Goal: Find specific page/section: Find specific page/section

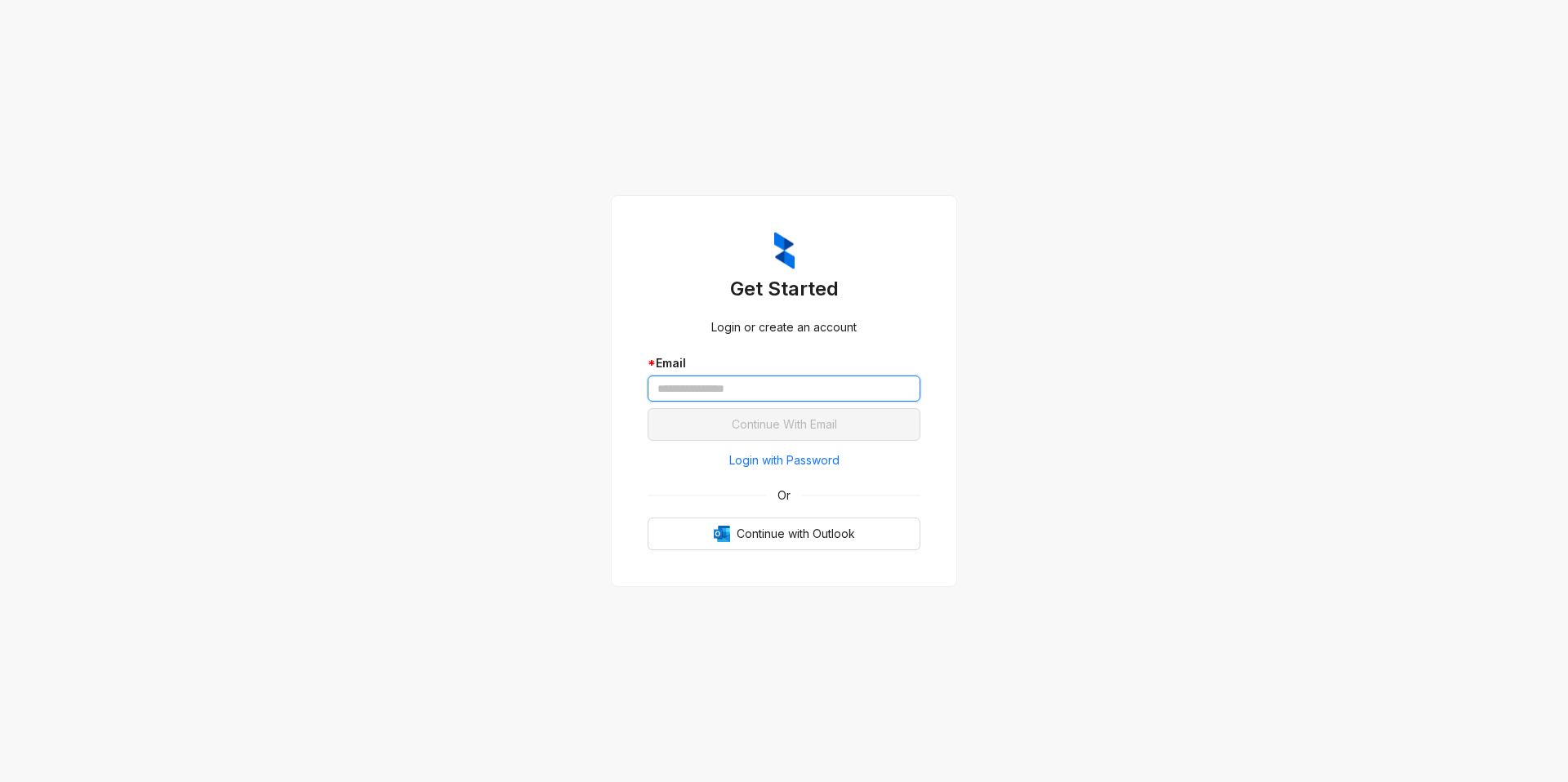
click at [740, 376] on input "text" at bounding box center [783, 389] width 272 height 26
click at [709, 377] on input "text" at bounding box center [783, 389] width 272 height 26
type input "*"
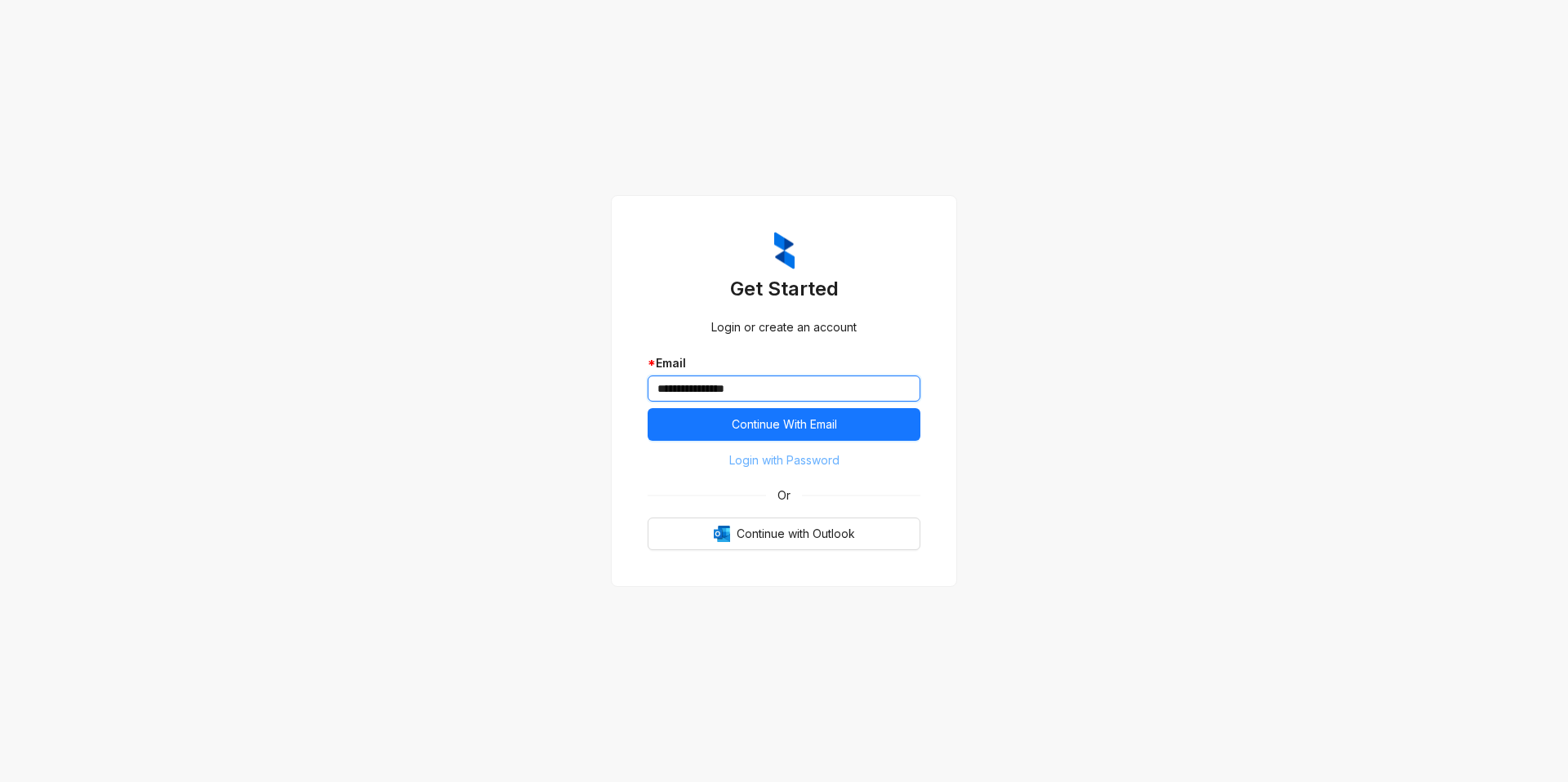
type input "**********"
click at [774, 463] on span "Login with Password" at bounding box center [784, 460] width 110 height 18
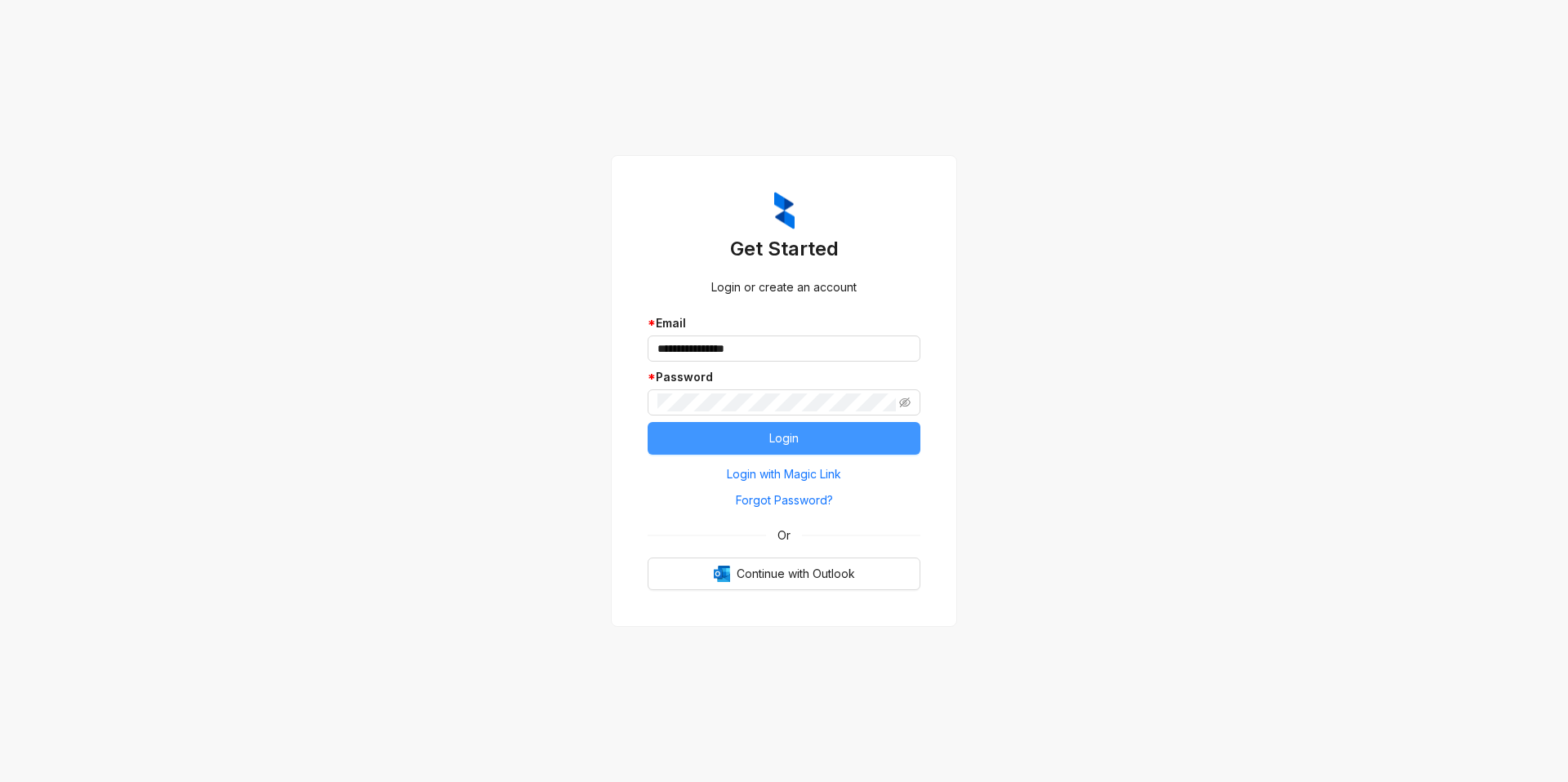
click at [758, 424] on button "Login" at bounding box center [783, 439] width 272 height 33
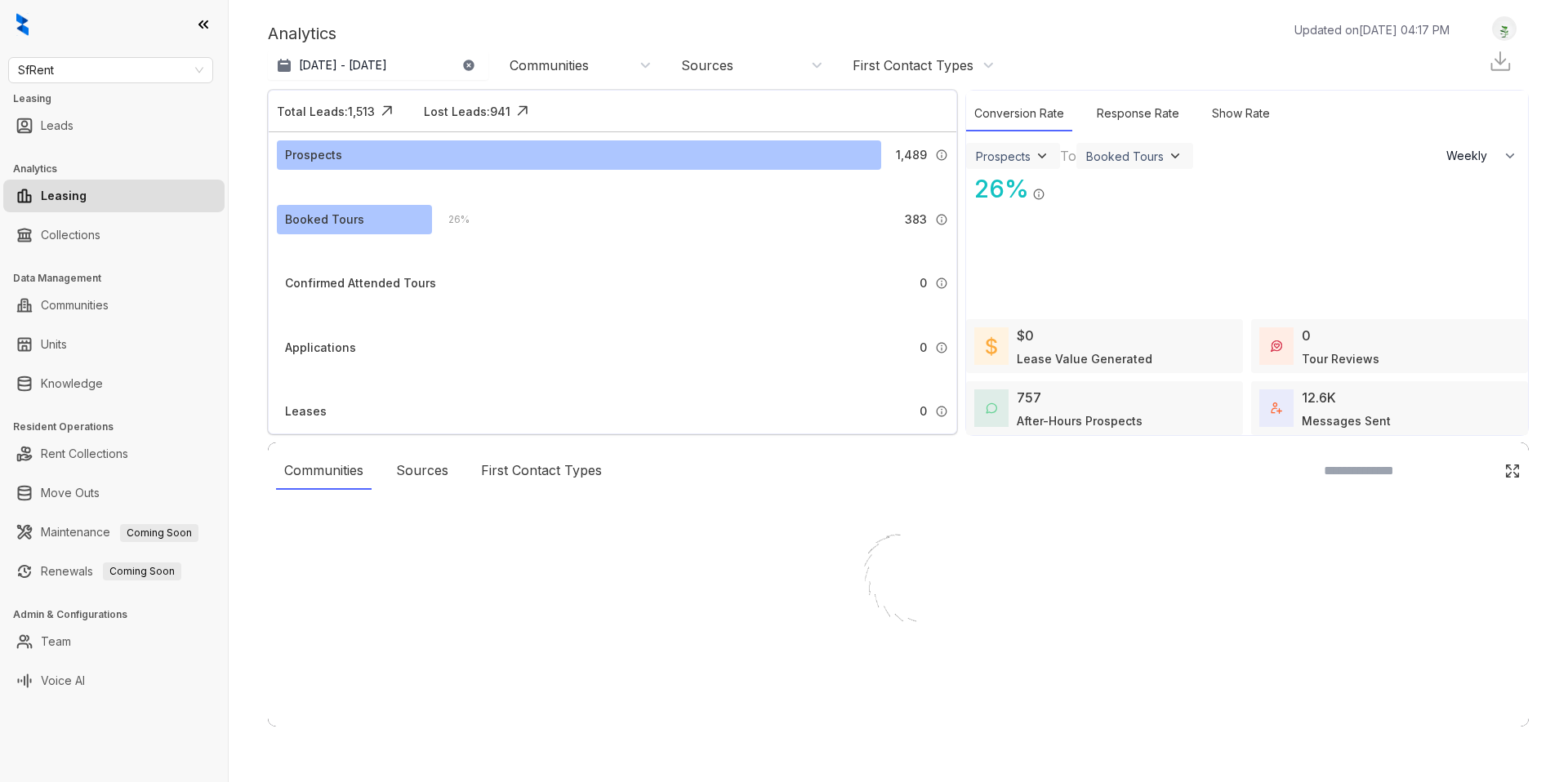
select select "******"
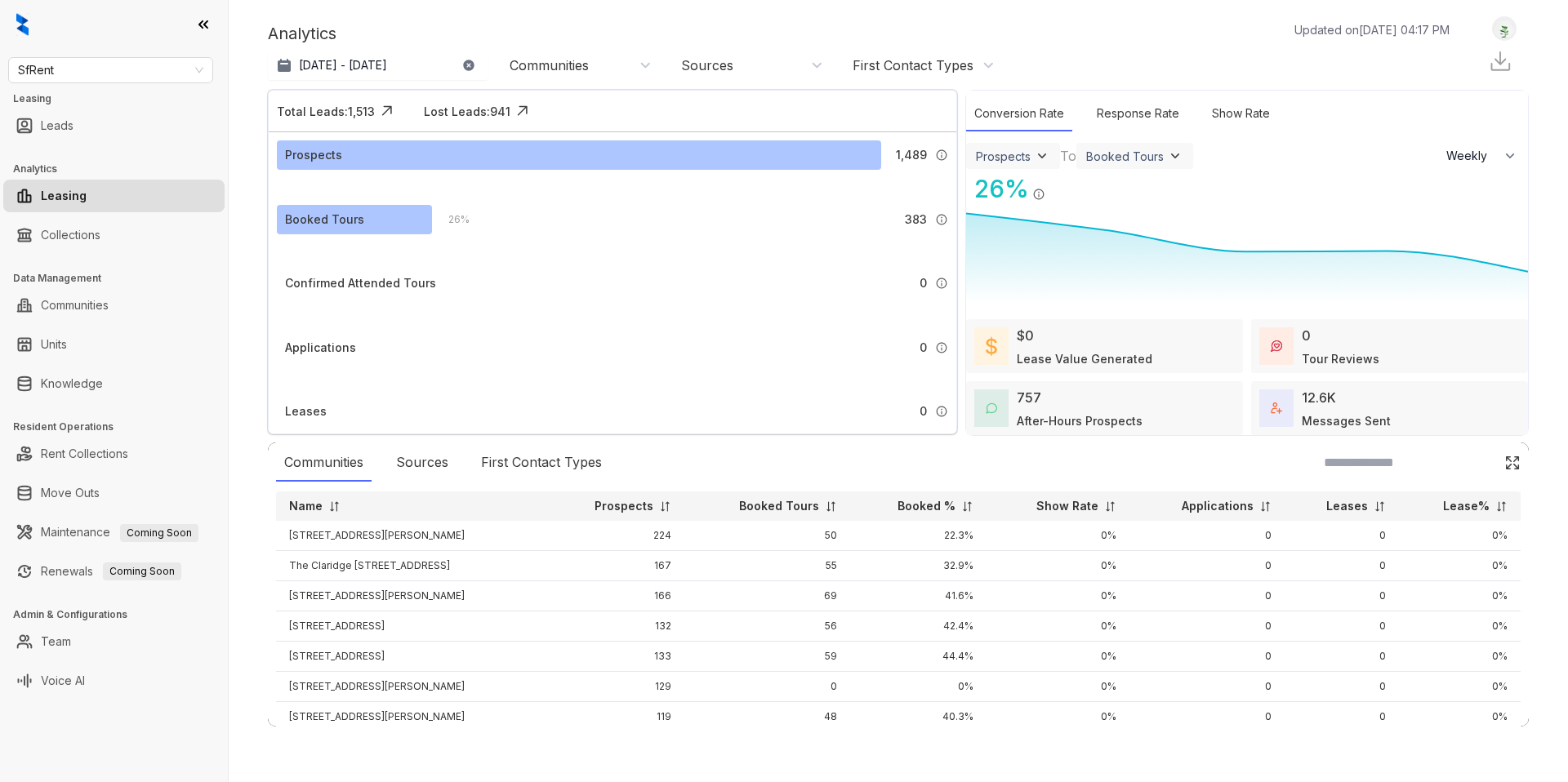
scroll to position [22, 0]
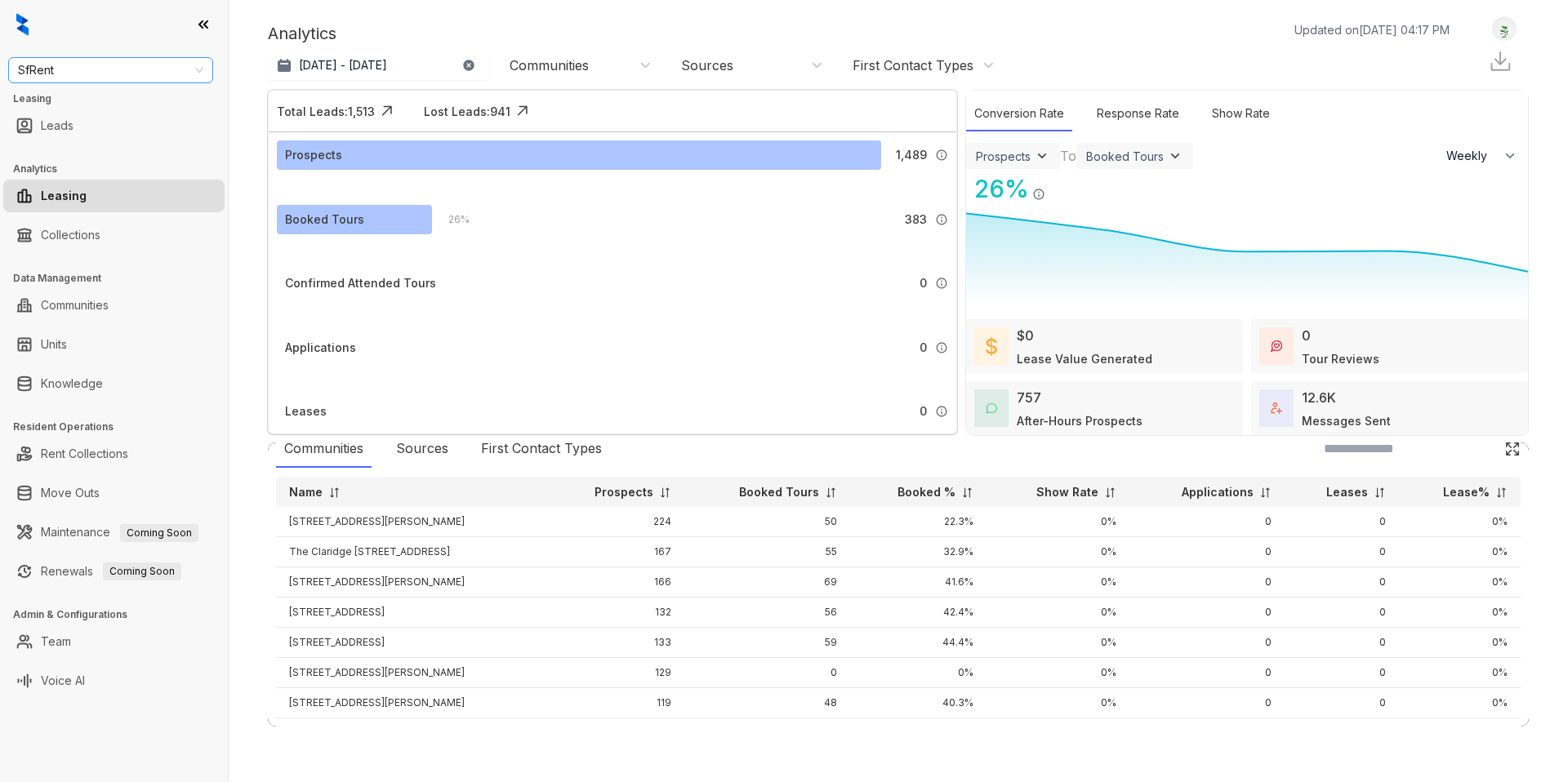
click at [54, 66] on span "SfRent" at bounding box center [110, 70] width 185 height 24
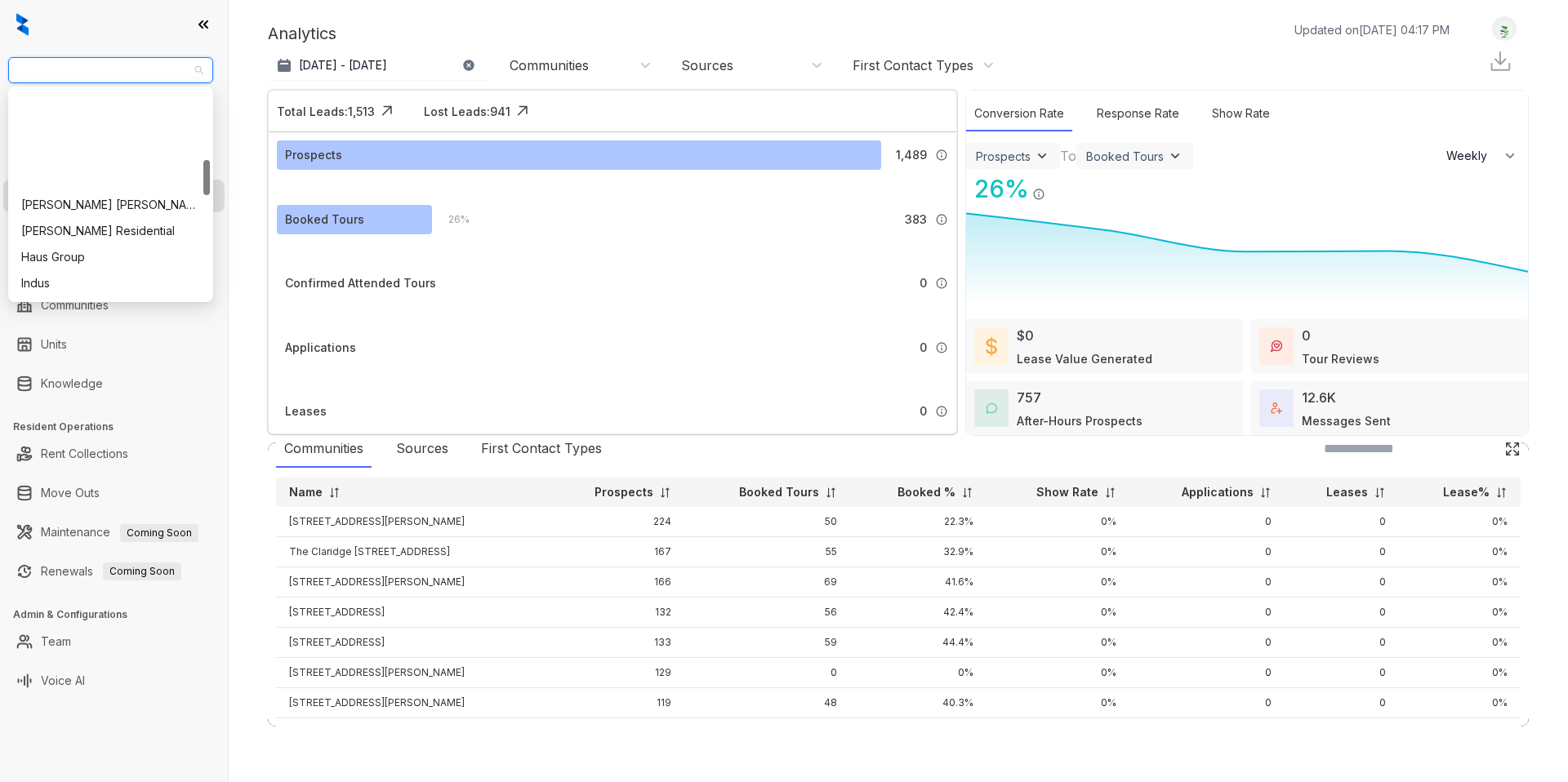
scroll to position [412, 0]
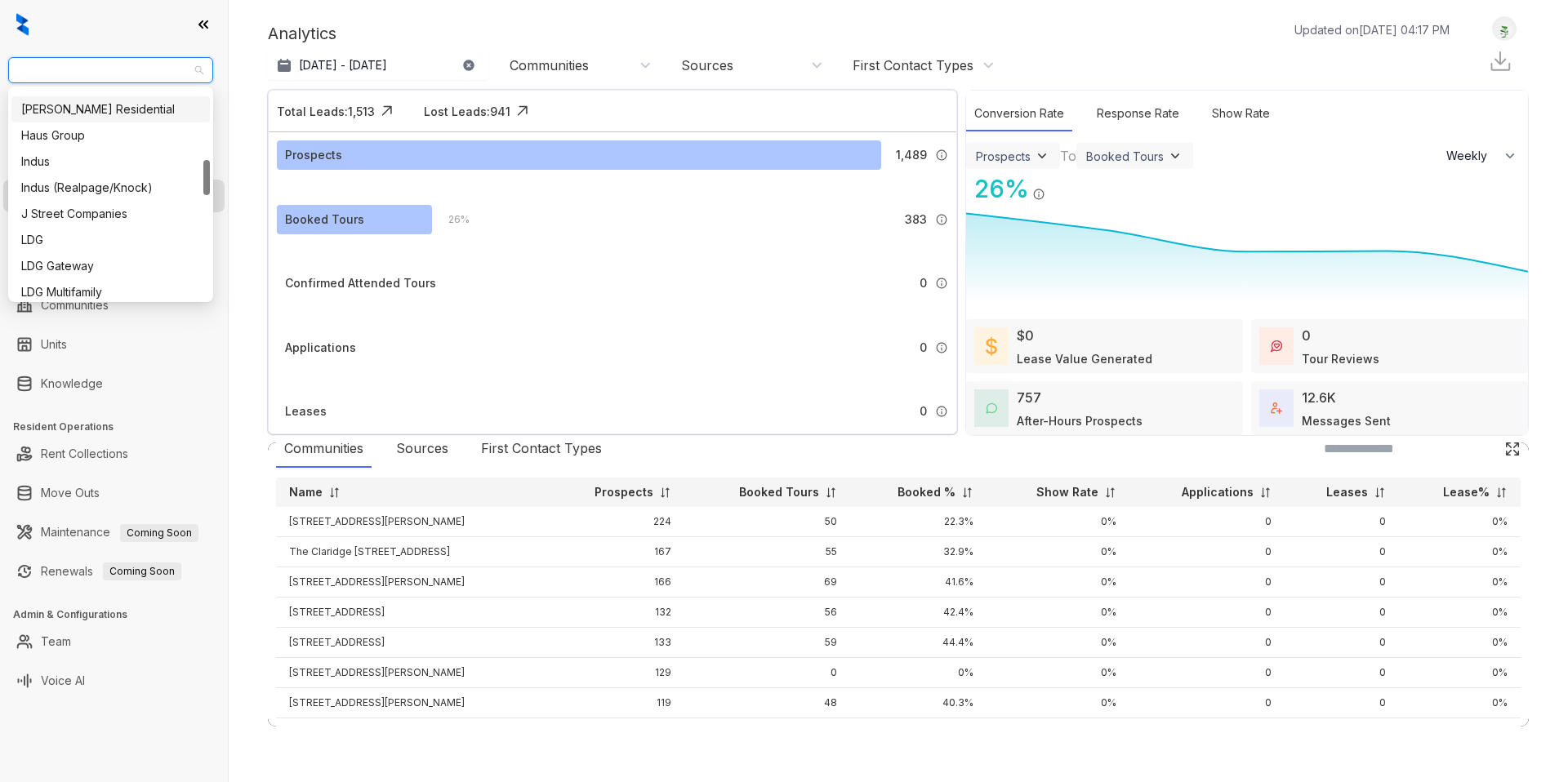
click at [83, 112] on div "Griffis Residential" at bounding box center [110, 109] width 179 height 18
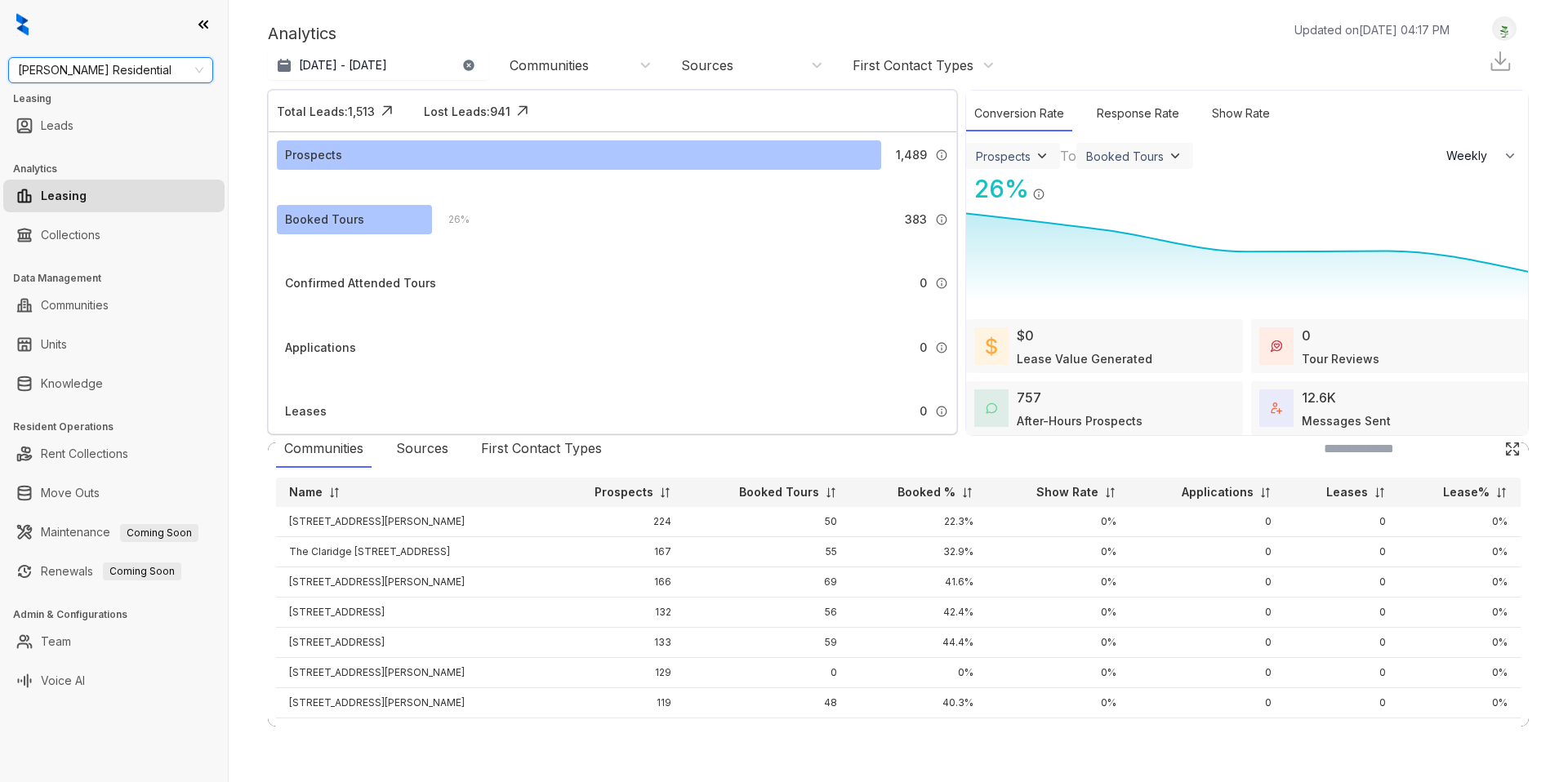
click at [97, 62] on span "Griffis Residential" at bounding box center [110, 70] width 185 height 24
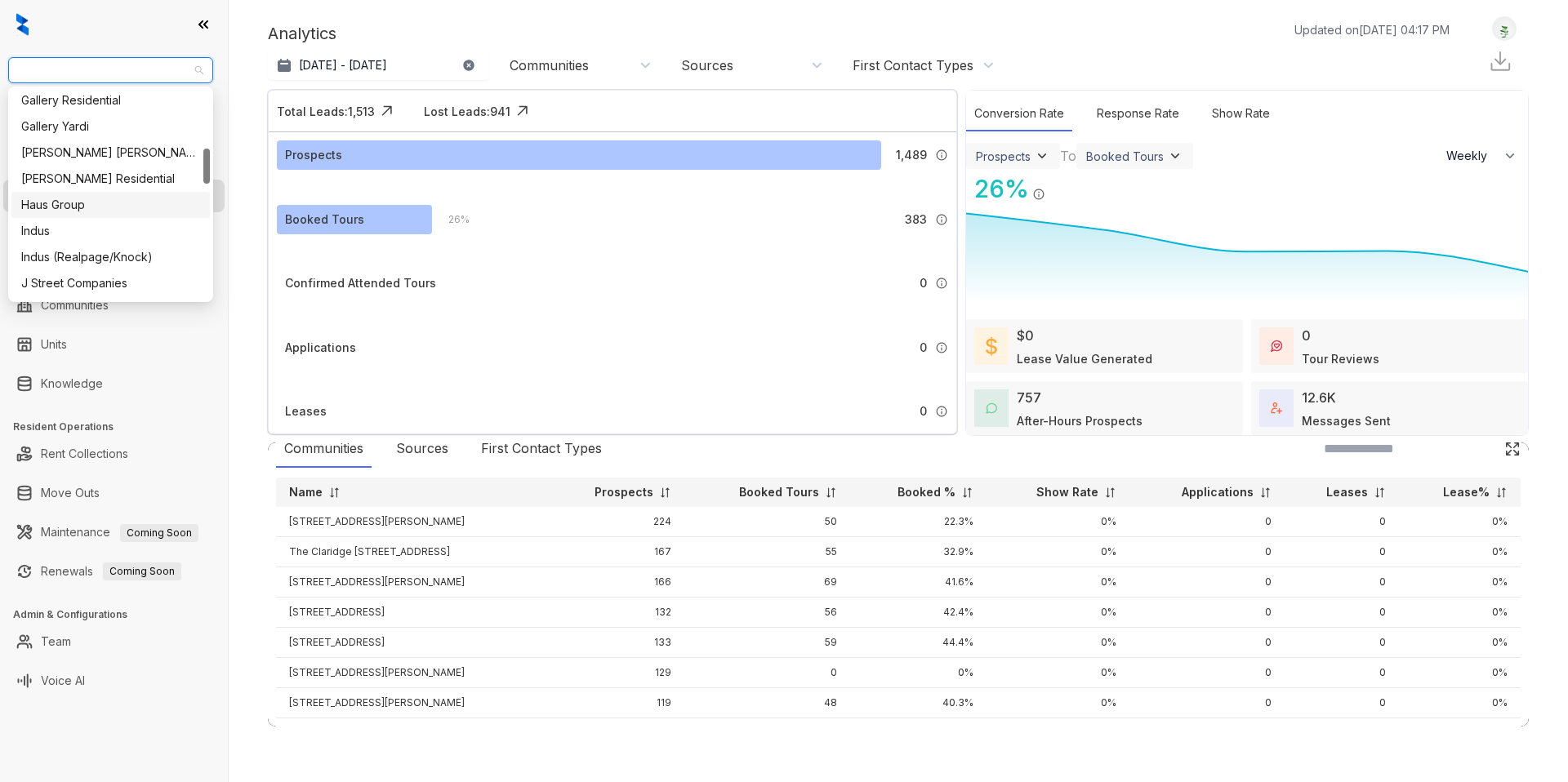
scroll to position [343, 0]
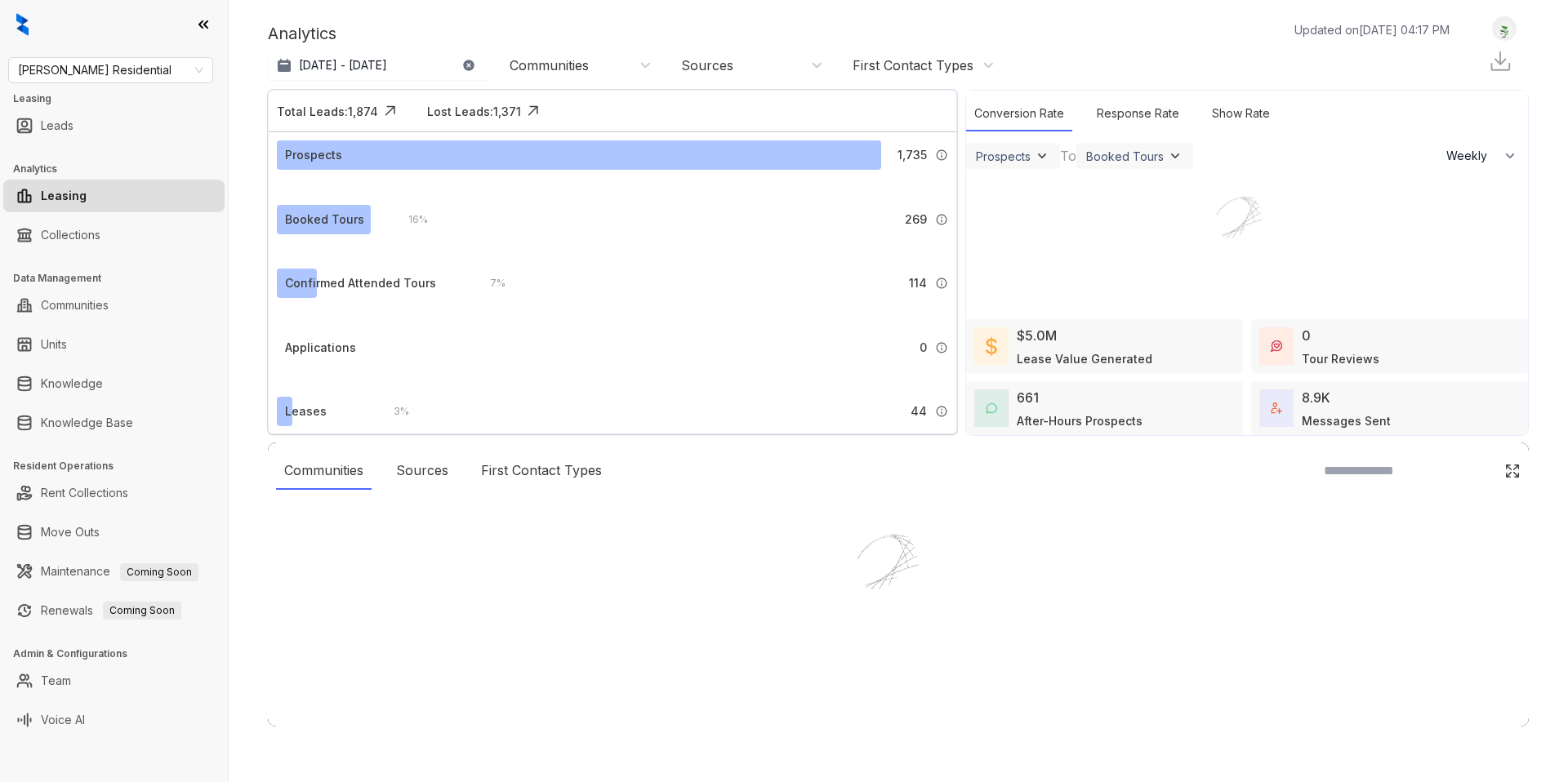
select select "******"
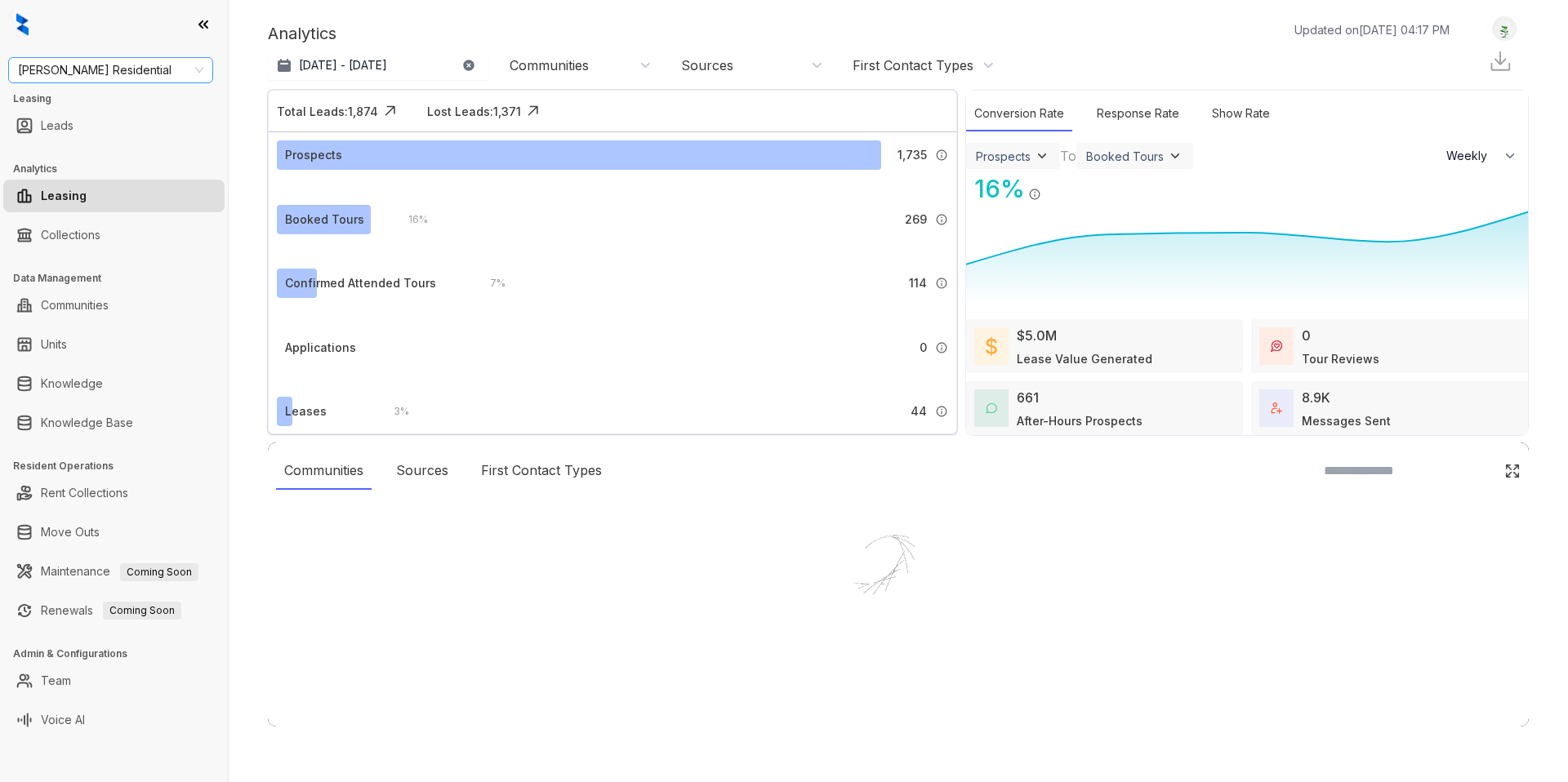
click at [110, 71] on span "[PERSON_NAME] Residential" at bounding box center [110, 70] width 185 height 24
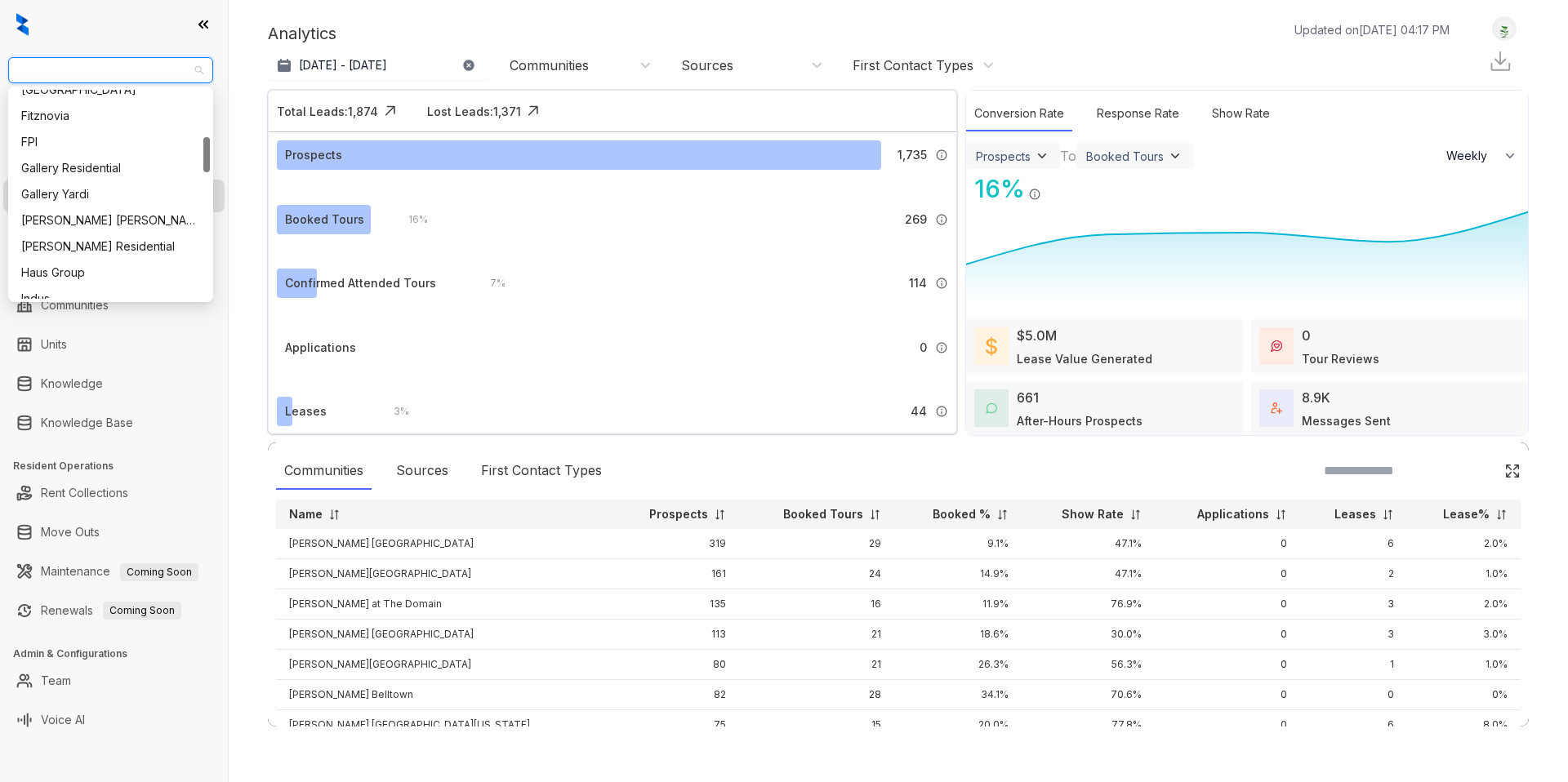
scroll to position [276, 0]
click at [73, 172] on div "Gallery Residential" at bounding box center [110, 167] width 179 height 18
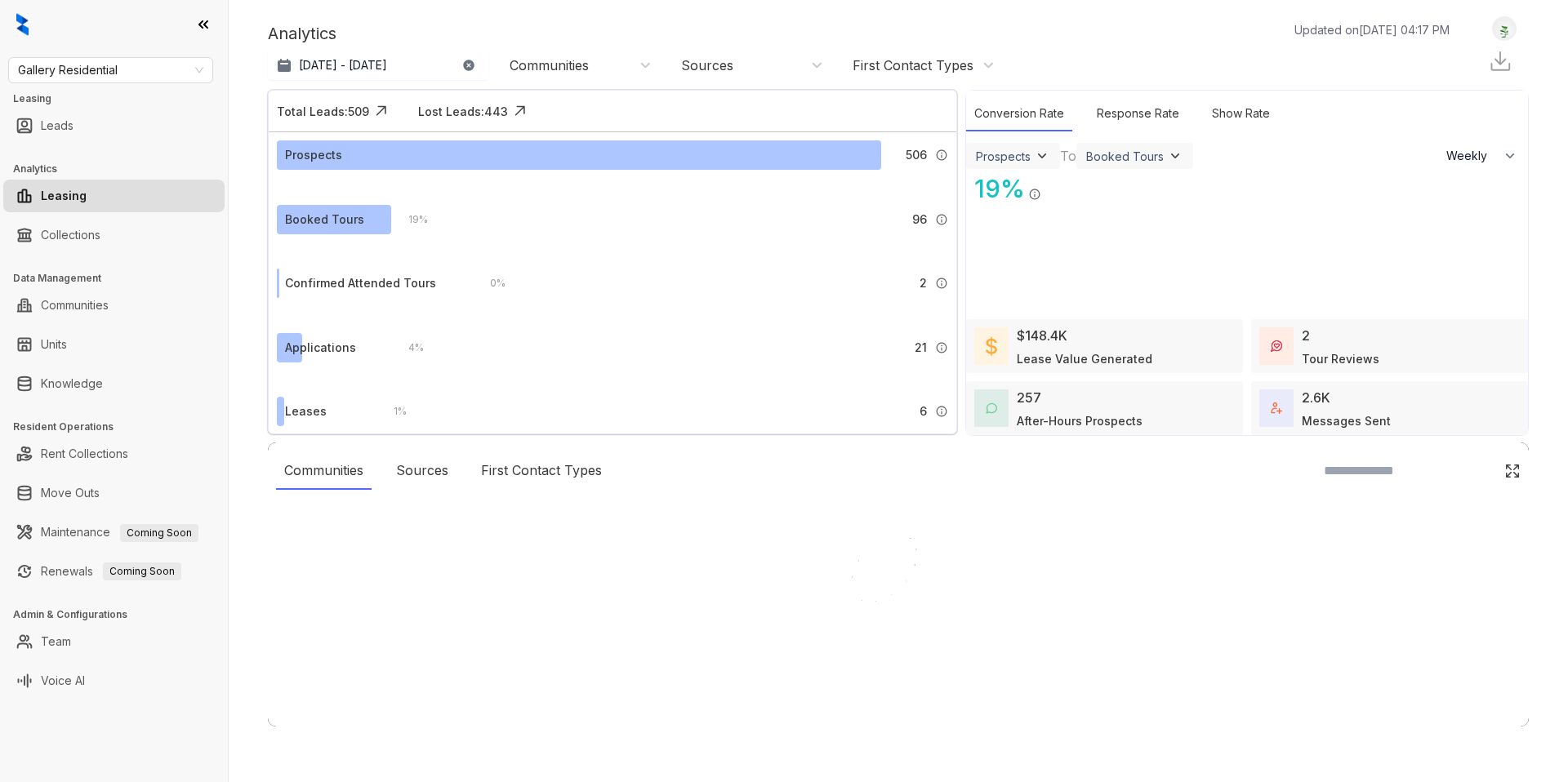
select select "******"
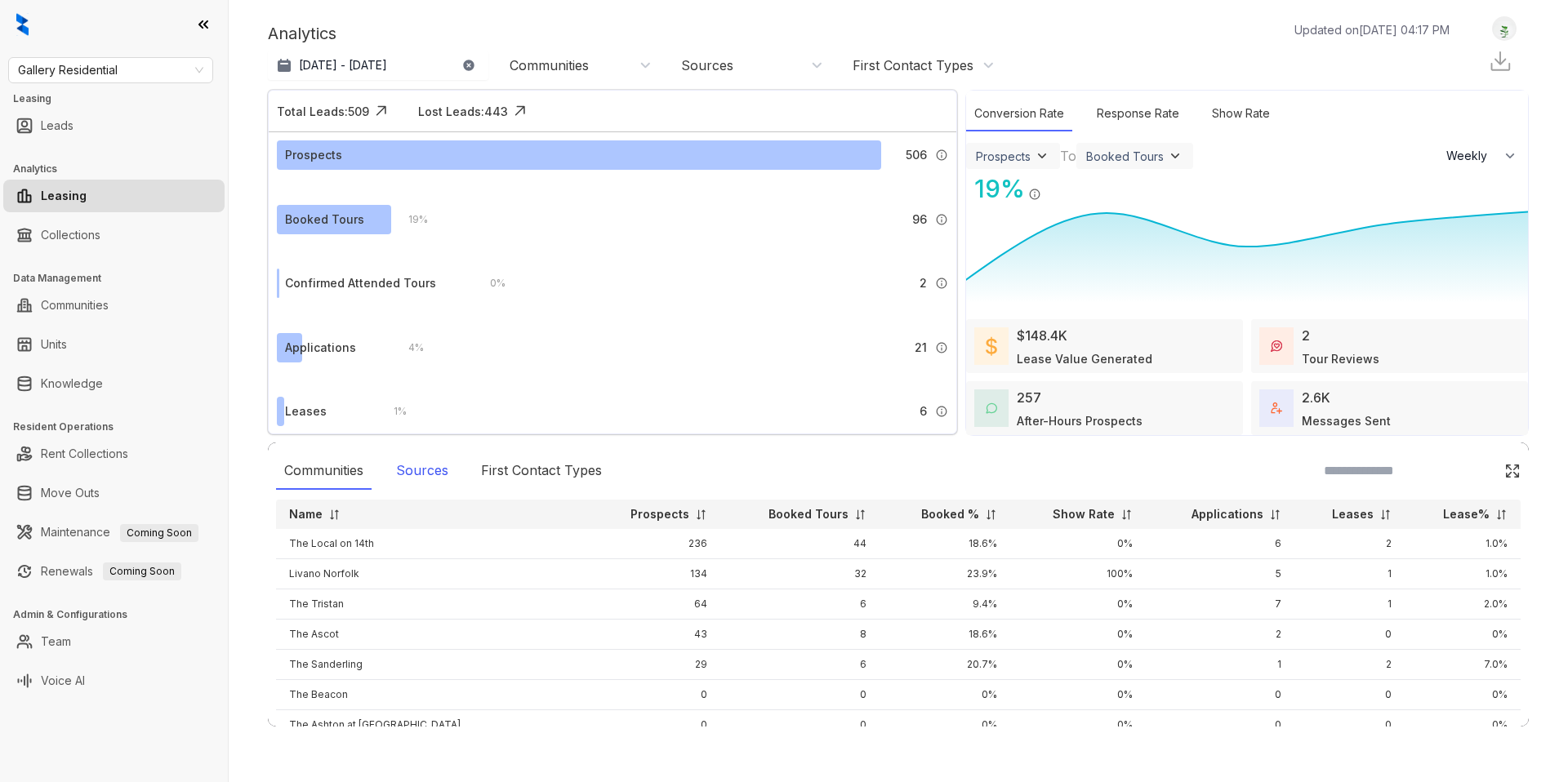
click at [429, 469] on div "Sources" at bounding box center [422, 471] width 69 height 38
click at [520, 472] on div "First Contact Types" at bounding box center [542, 471] width 138 height 38
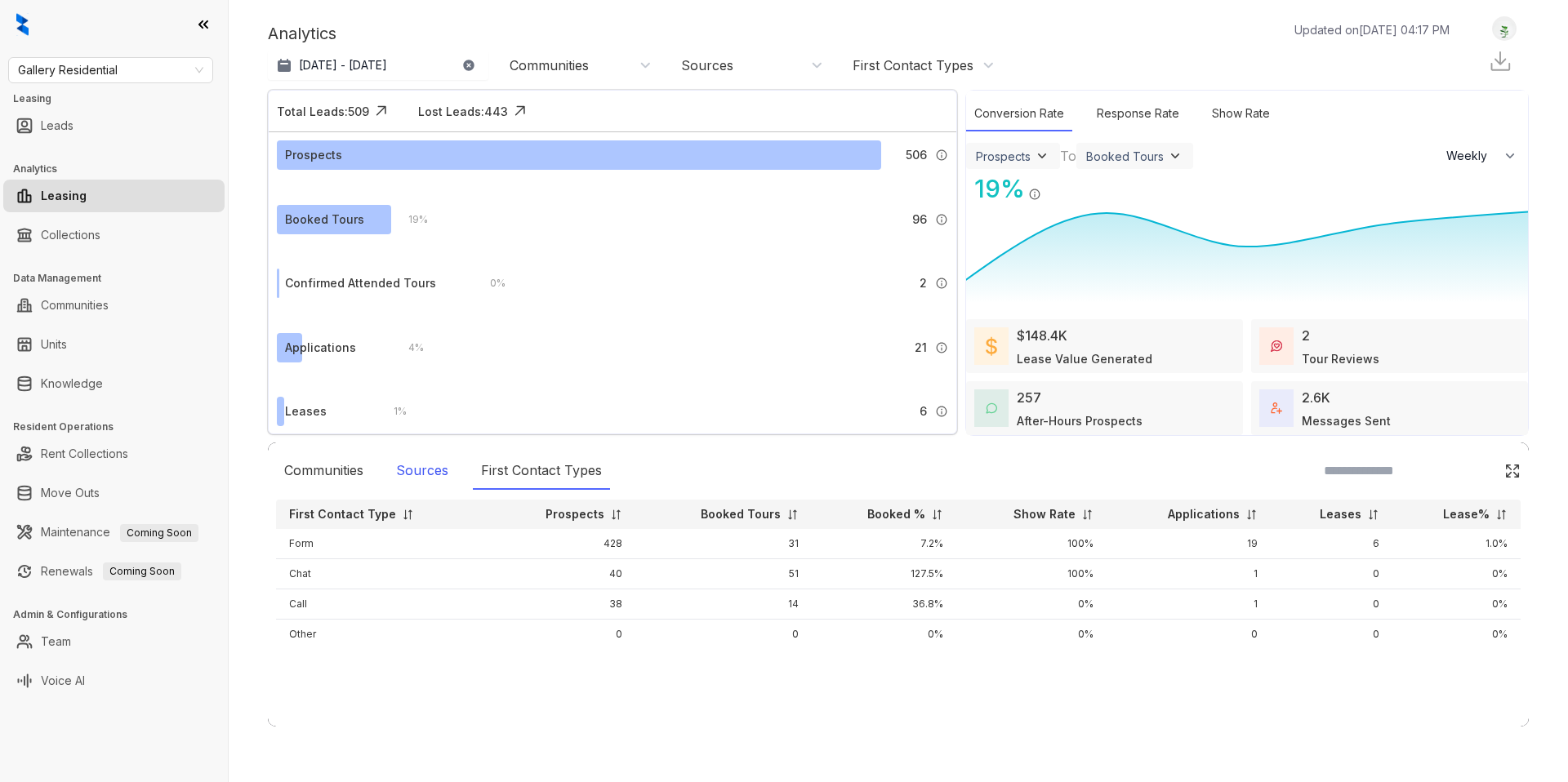
click at [412, 465] on div "Sources" at bounding box center [422, 471] width 69 height 38
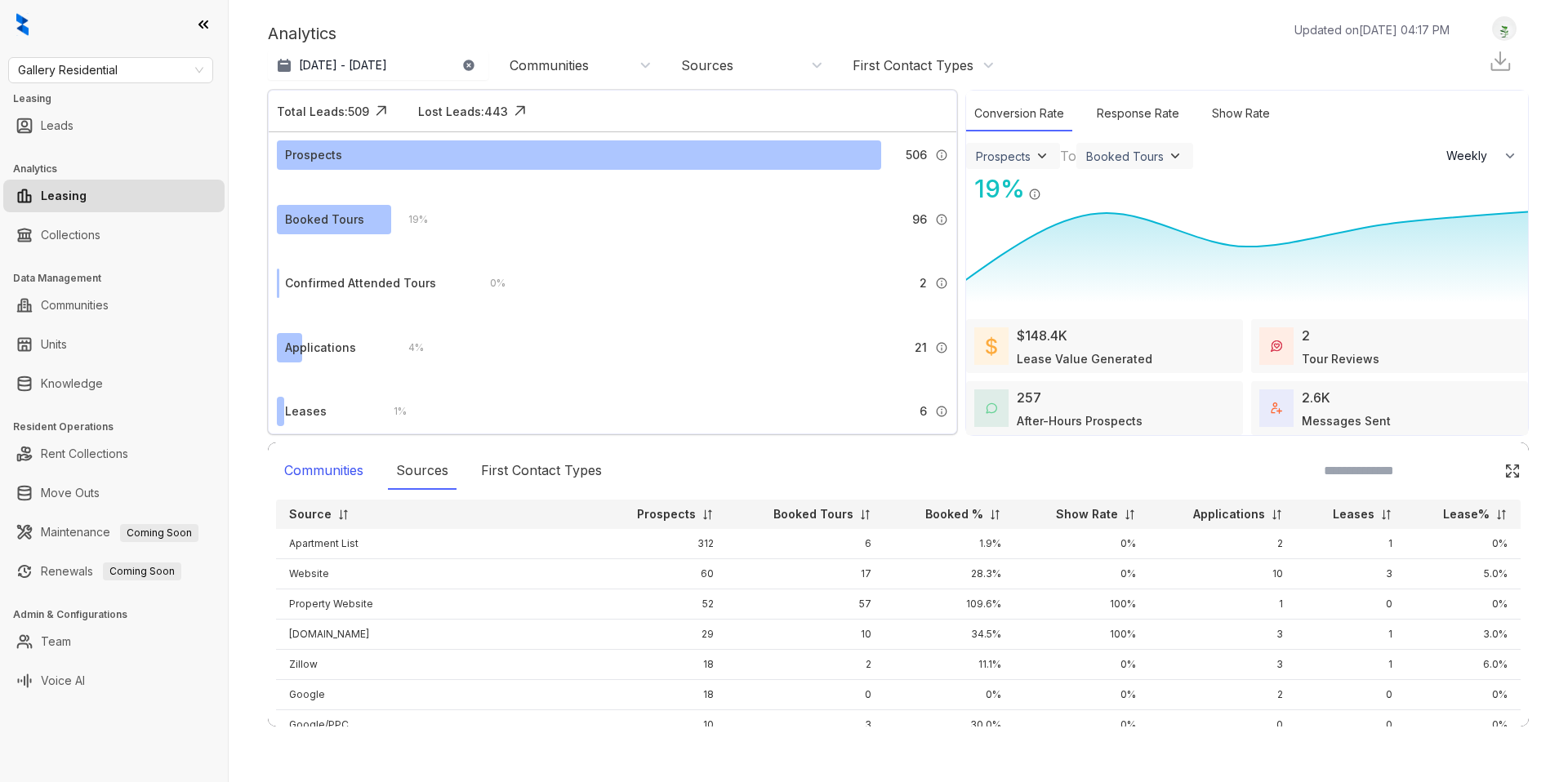
click at [288, 464] on div "Communities" at bounding box center [324, 471] width 96 height 38
click at [540, 52] on div "Communities" at bounding box center [578, 65] width 164 height 26
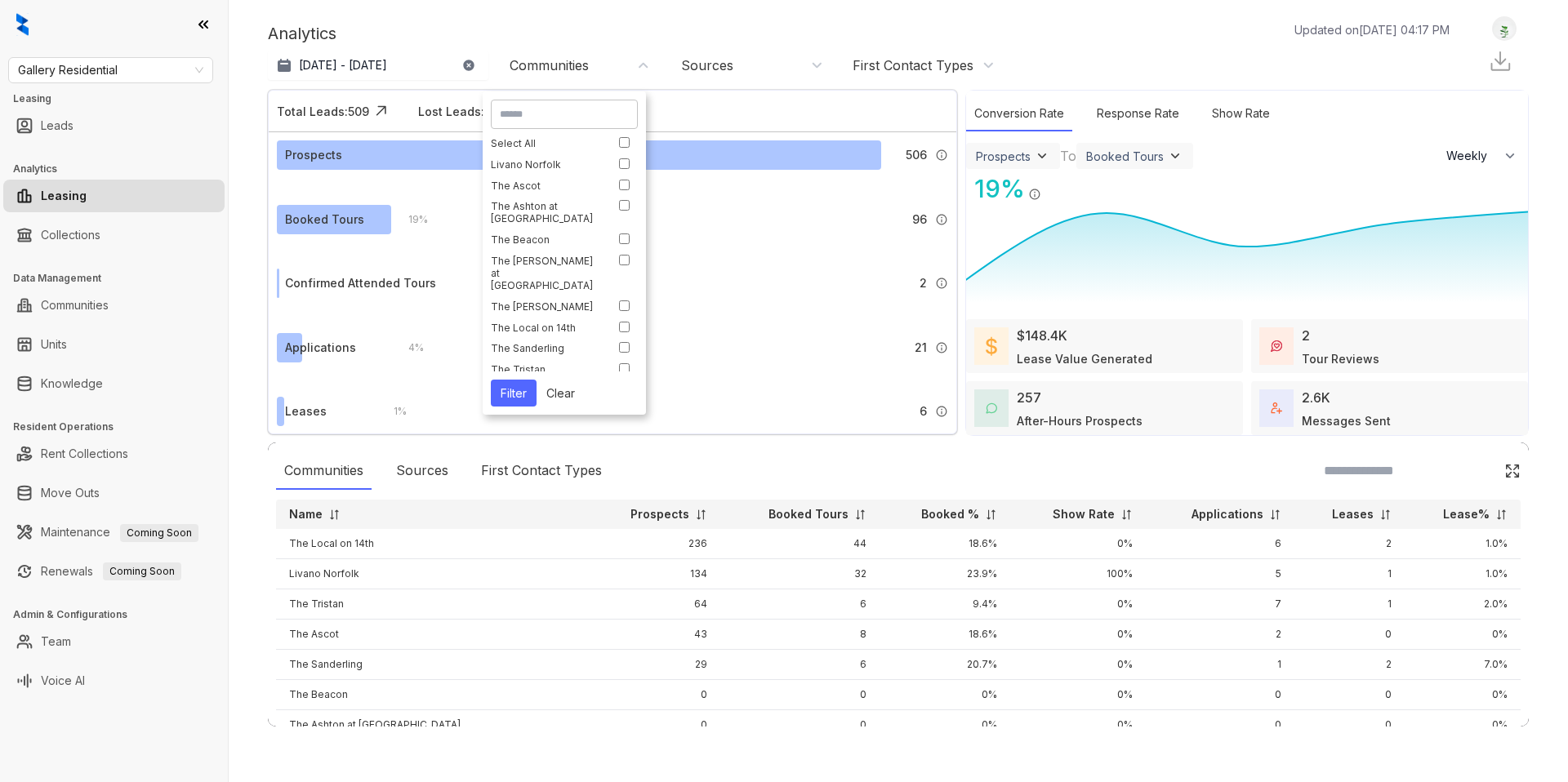
click at [845, 475] on div "Communities Sources First Contact Types" at bounding box center [898, 471] width 1244 height 38
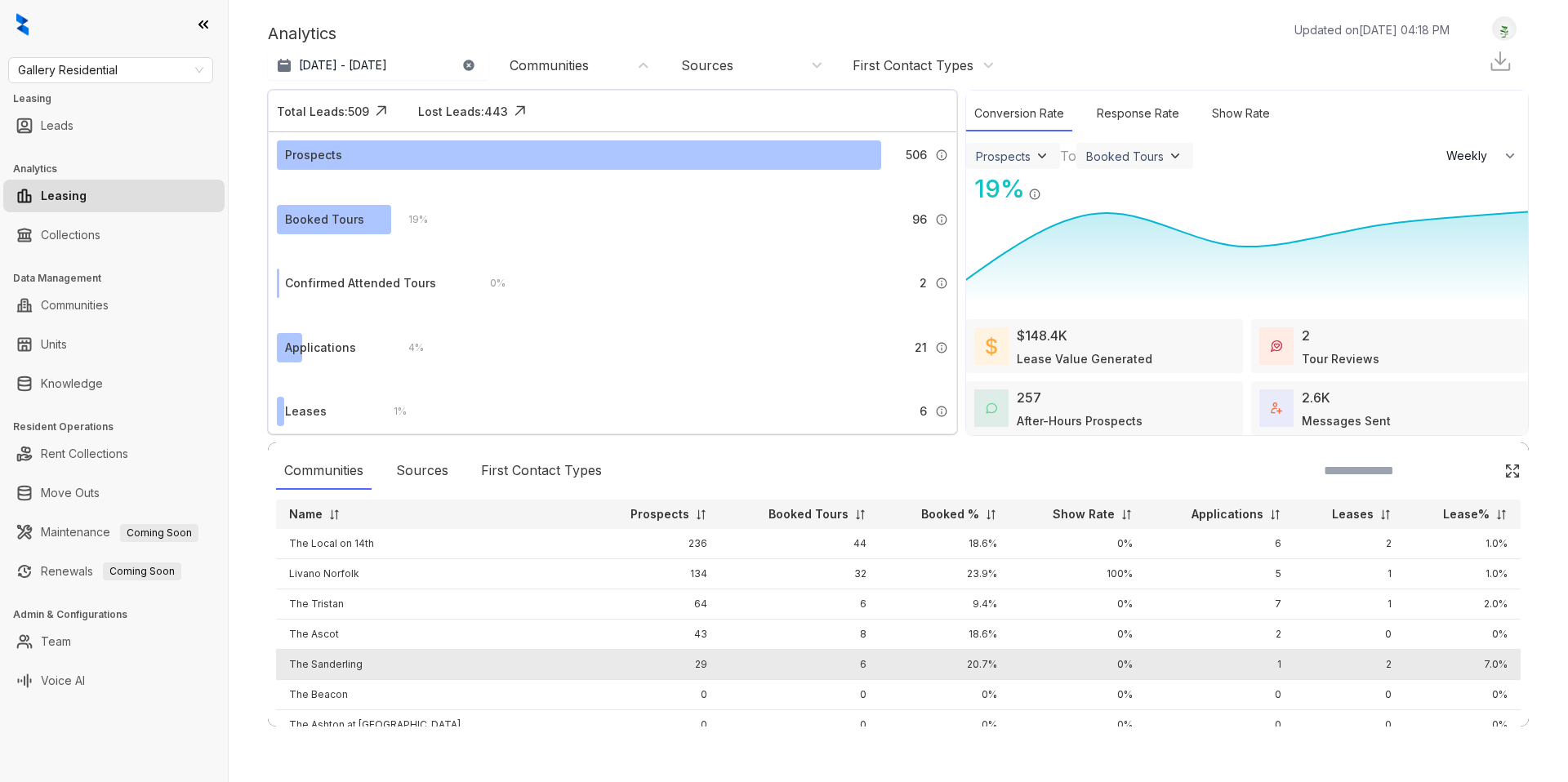
scroll to position [104, 0]
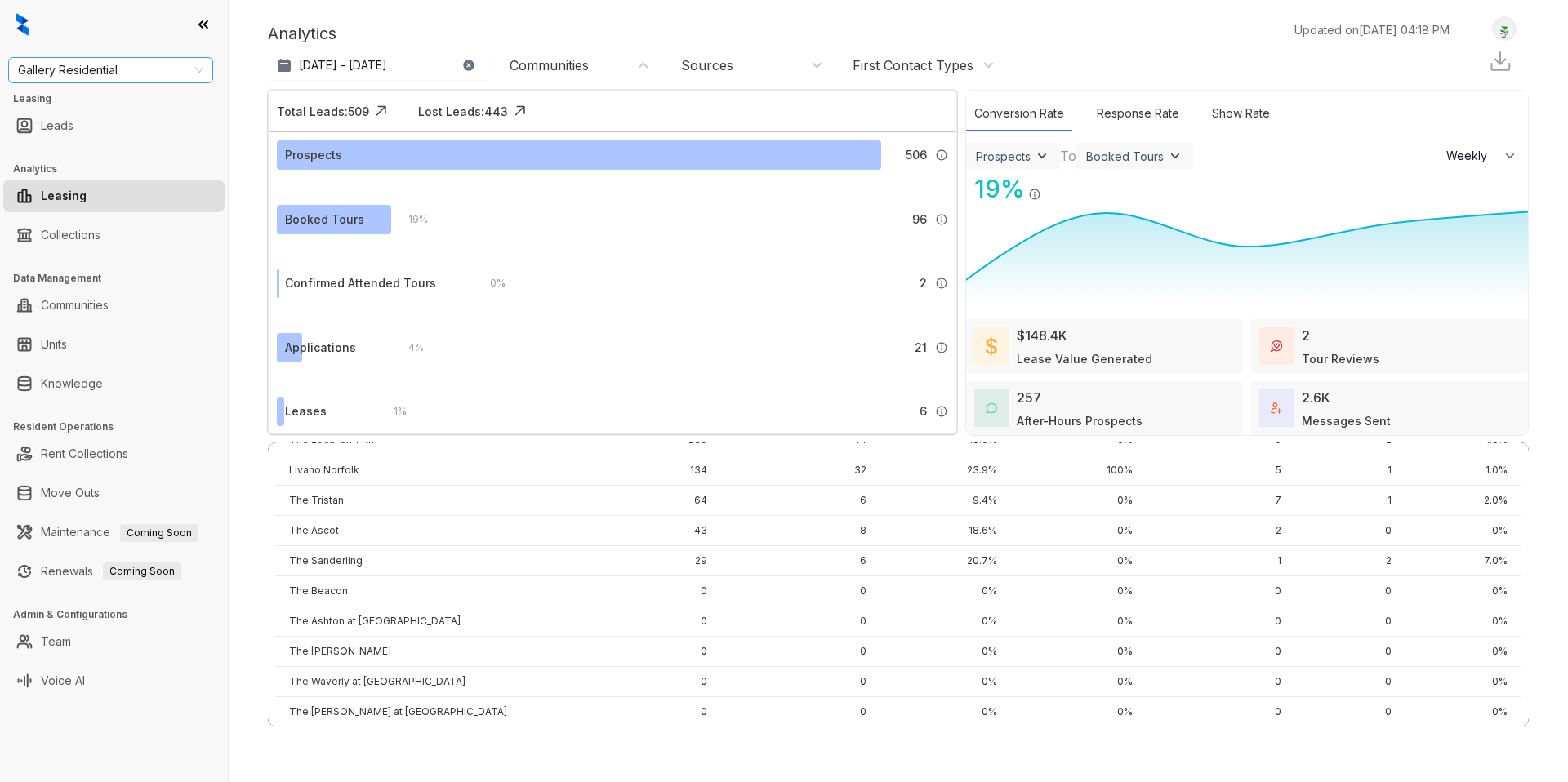
click at [128, 74] on span "Gallery Residential" at bounding box center [110, 70] width 185 height 24
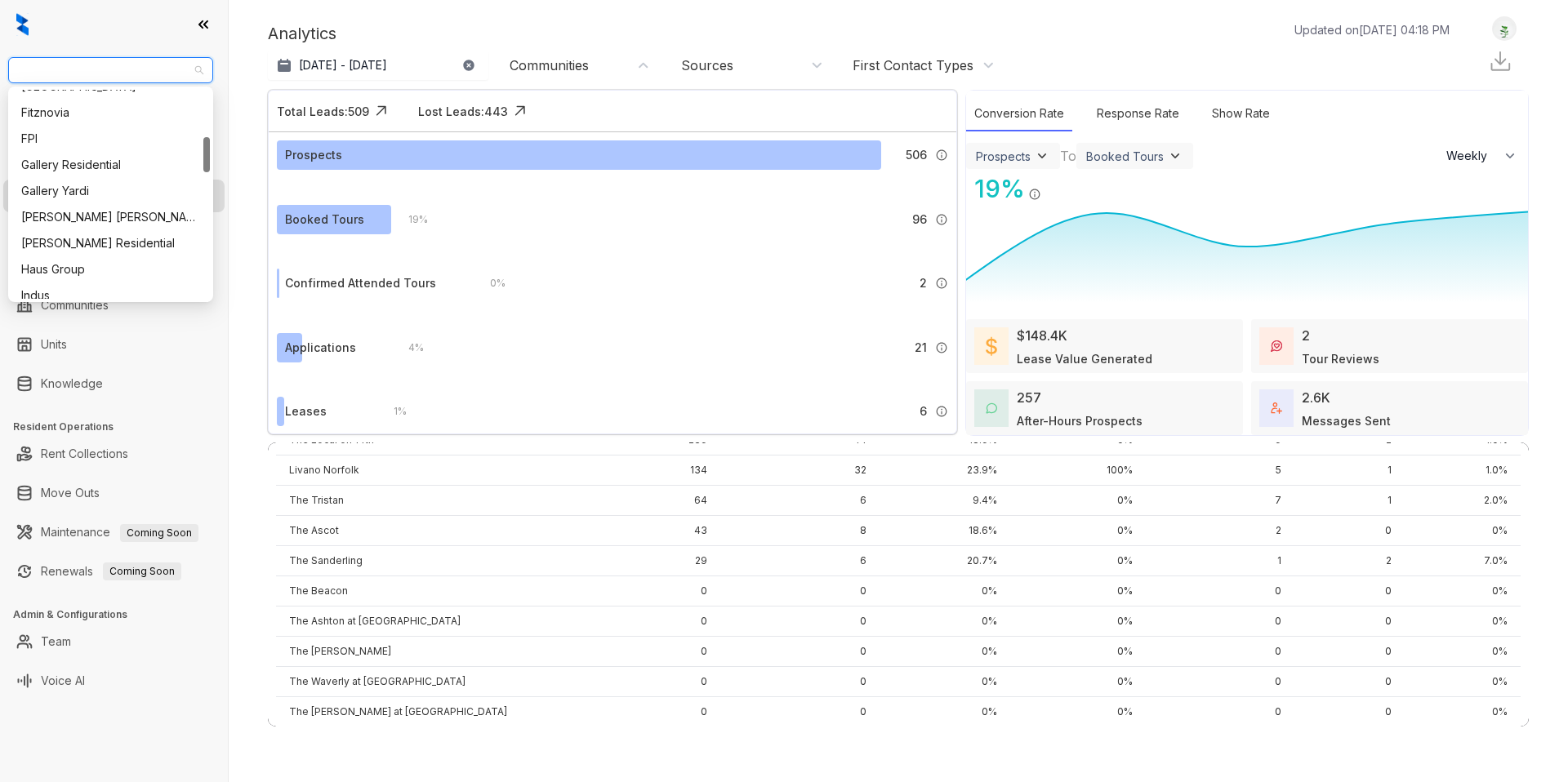
scroll to position [303, 0]
click at [79, 161] on div "Gallery Yardi" at bounding box center [110, 166] width 179 height 18
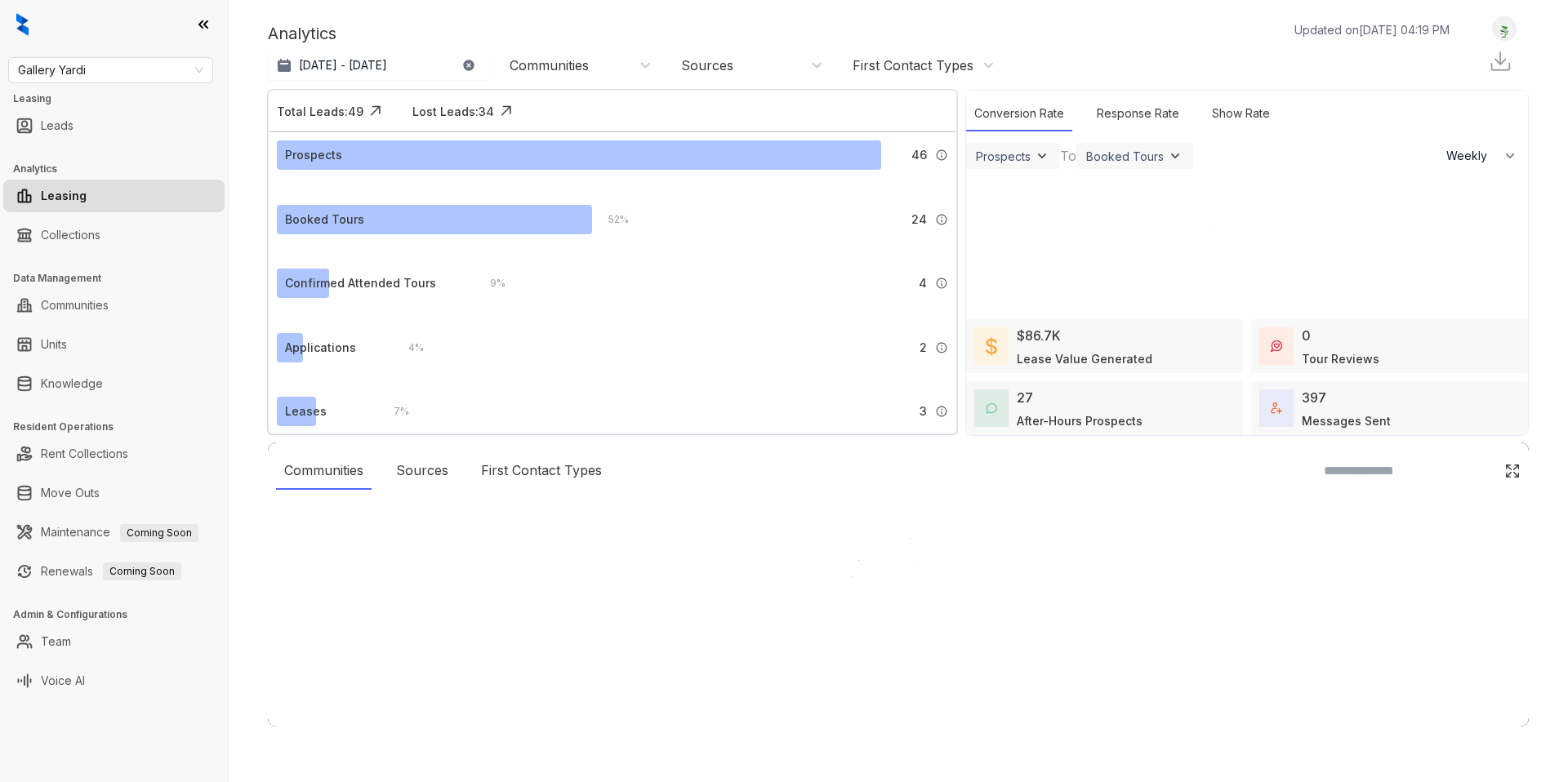
select select "******"
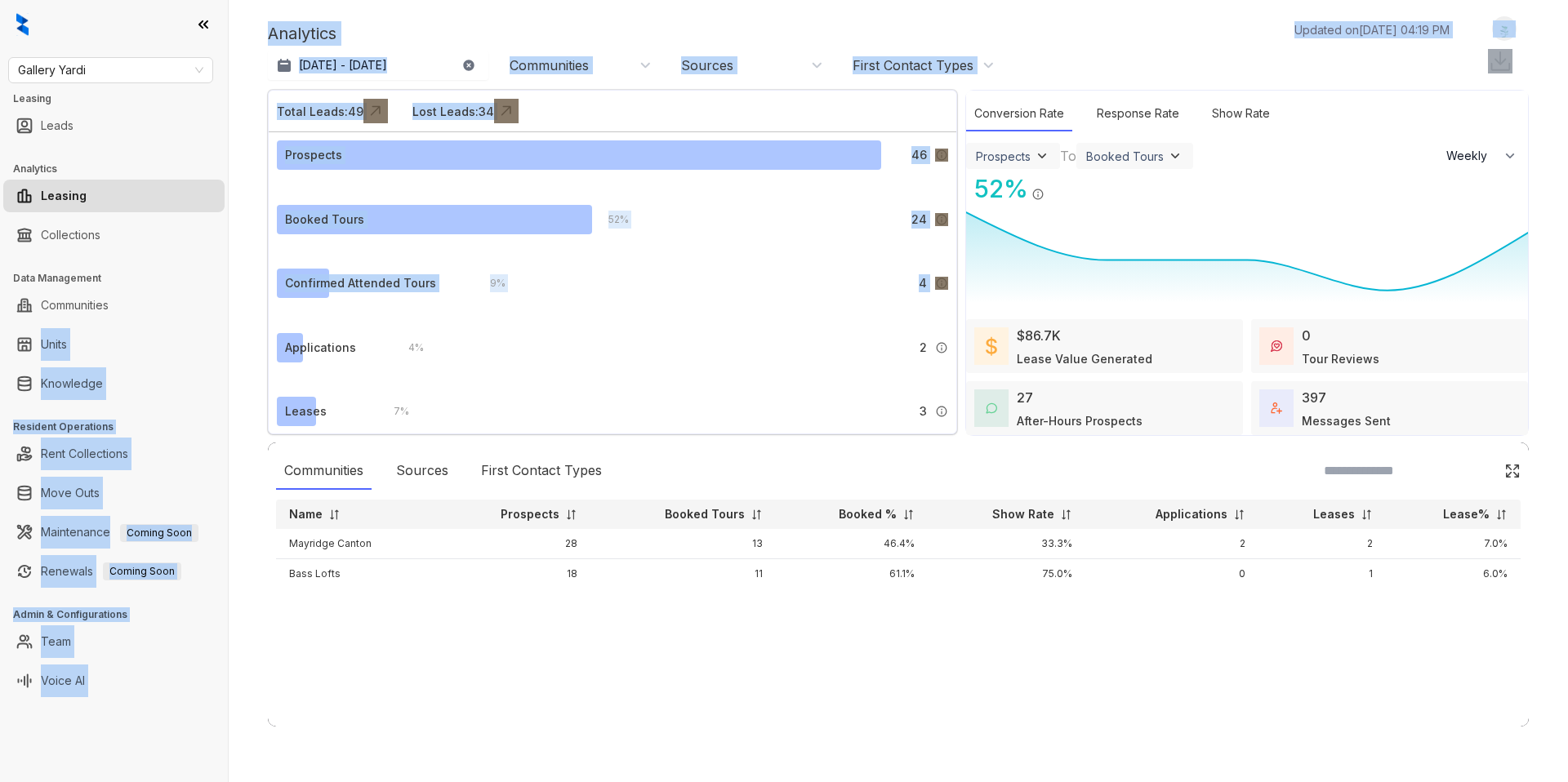
click at [0, 350] on html "Gallery Yardi Leasing Leads Analytics Leasing Collections Data Management Commu…" at bounding box center [784, 418] width 1568 height 836
click at [111, 68] on span "Gallery Yardi" at bounding box center [110, 70] width 185 height 24
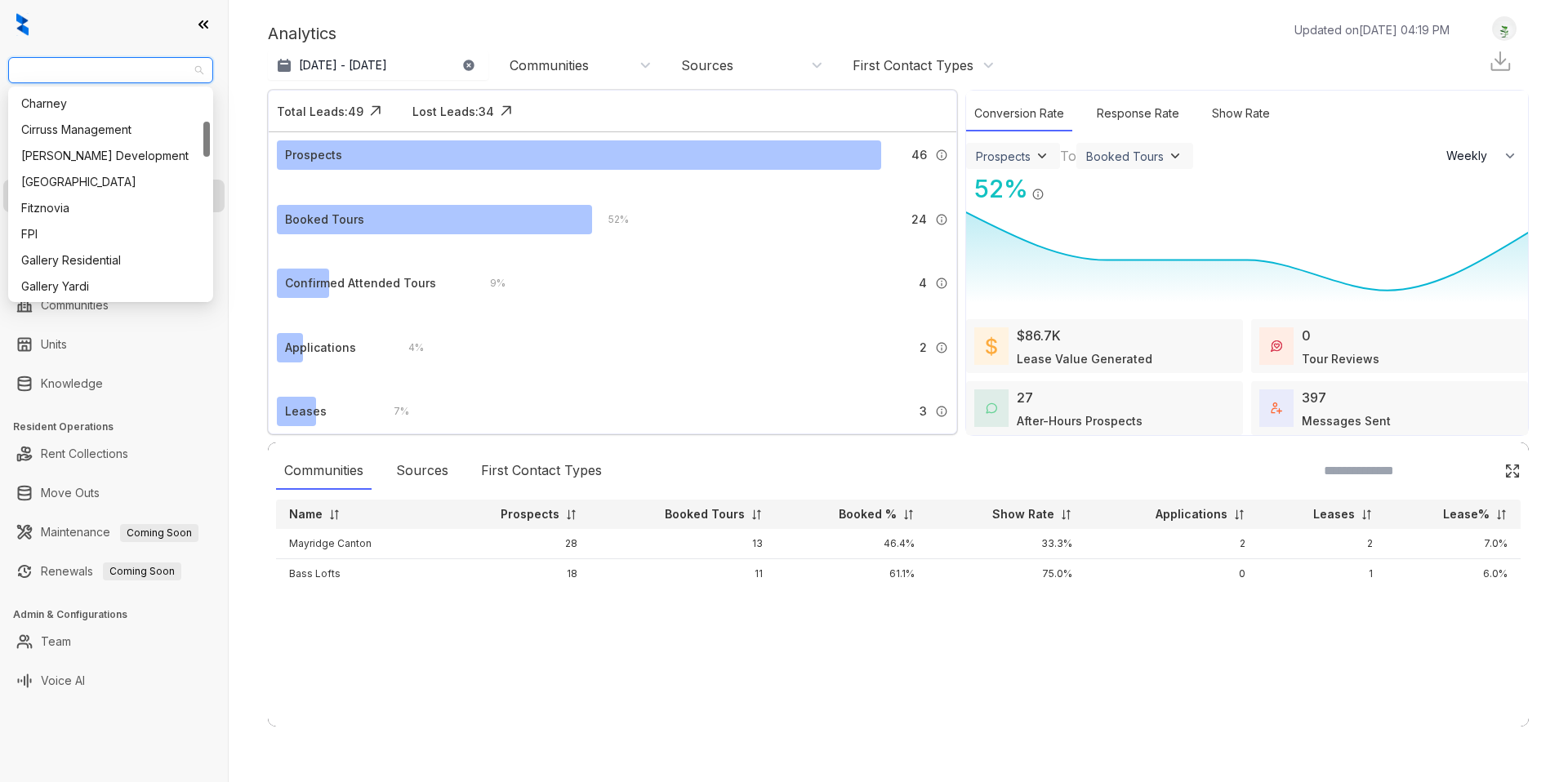
scroll to position [257, 0]
click at [87, 189] on div "Gallery Residential" at bounding box center [110, 185] width 179 height 18
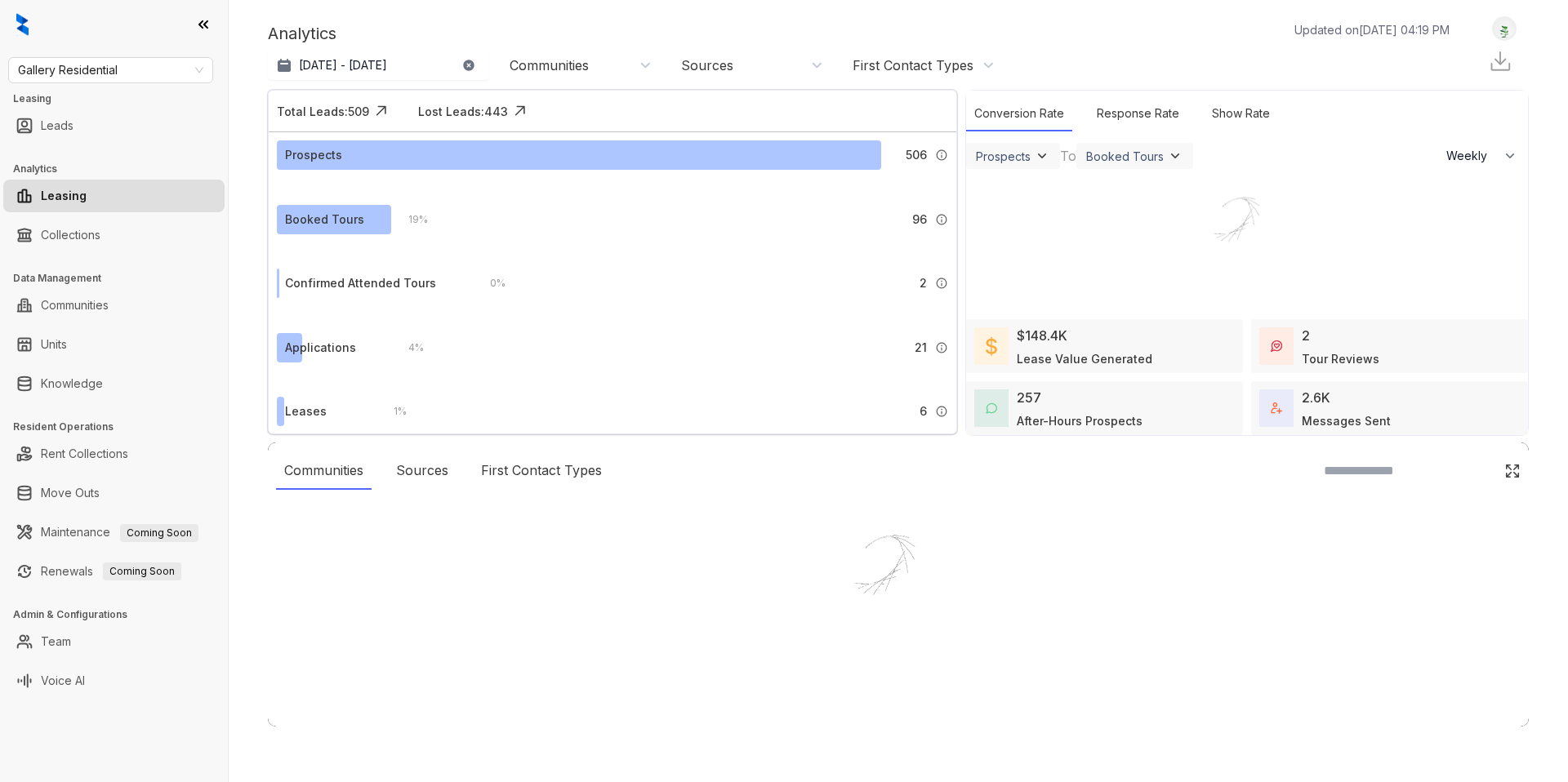
select select "******"
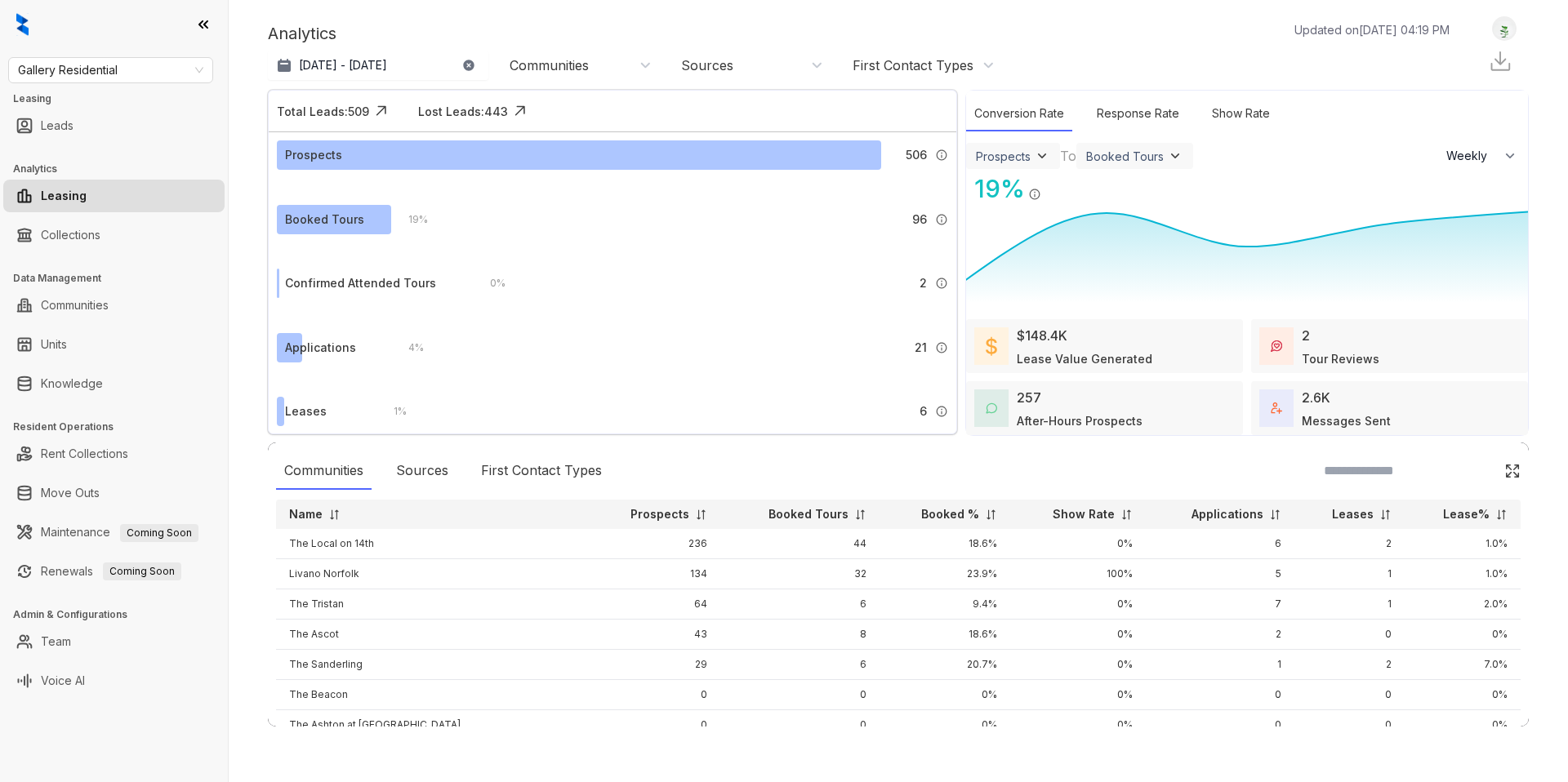
scroll to position [104, 0]
